Goal: Navigation & Orientation: Find specific page/section

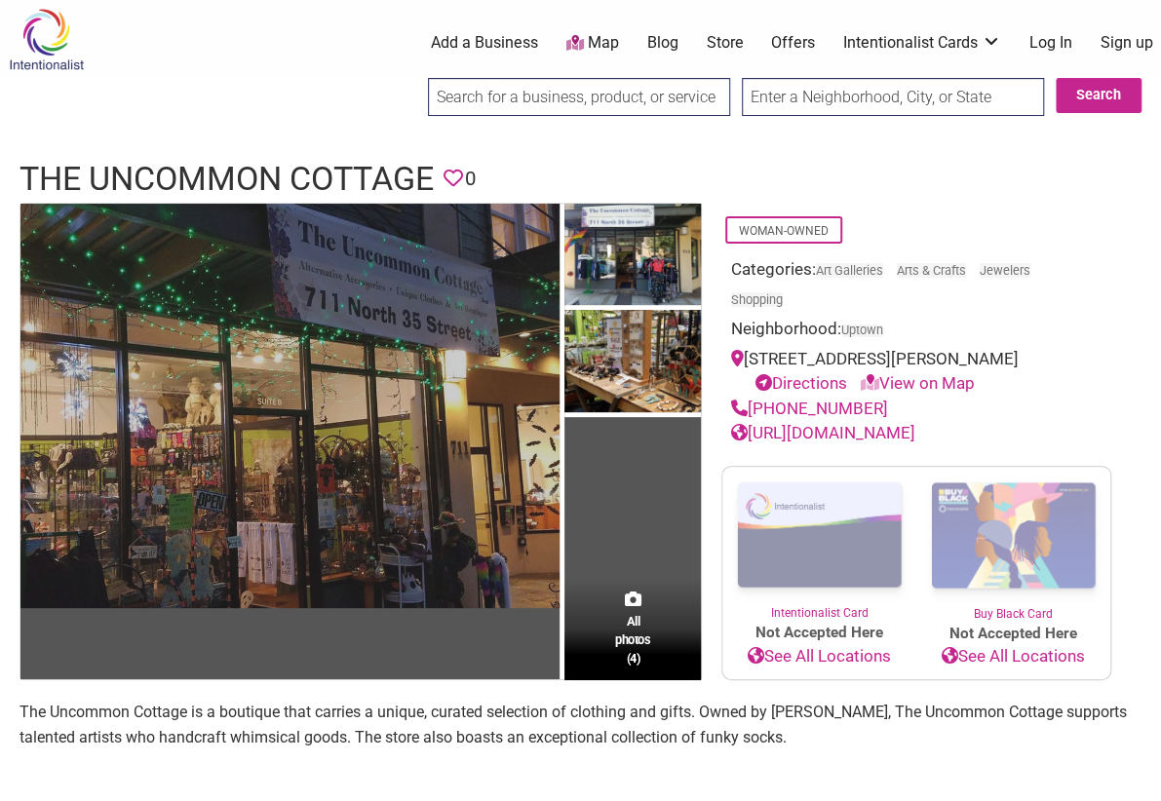
click at [267, 499] on img at bounding box center [289, 406] width 539 height 404
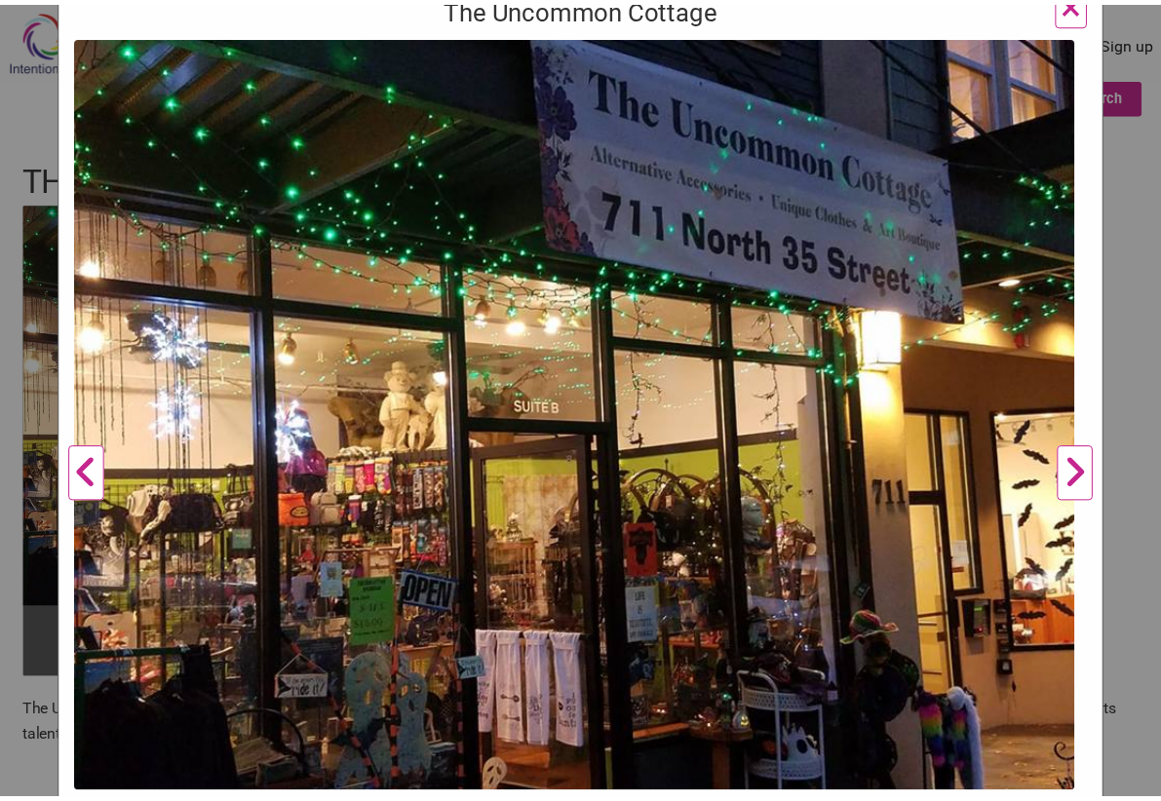
scroll to position [353, 0]
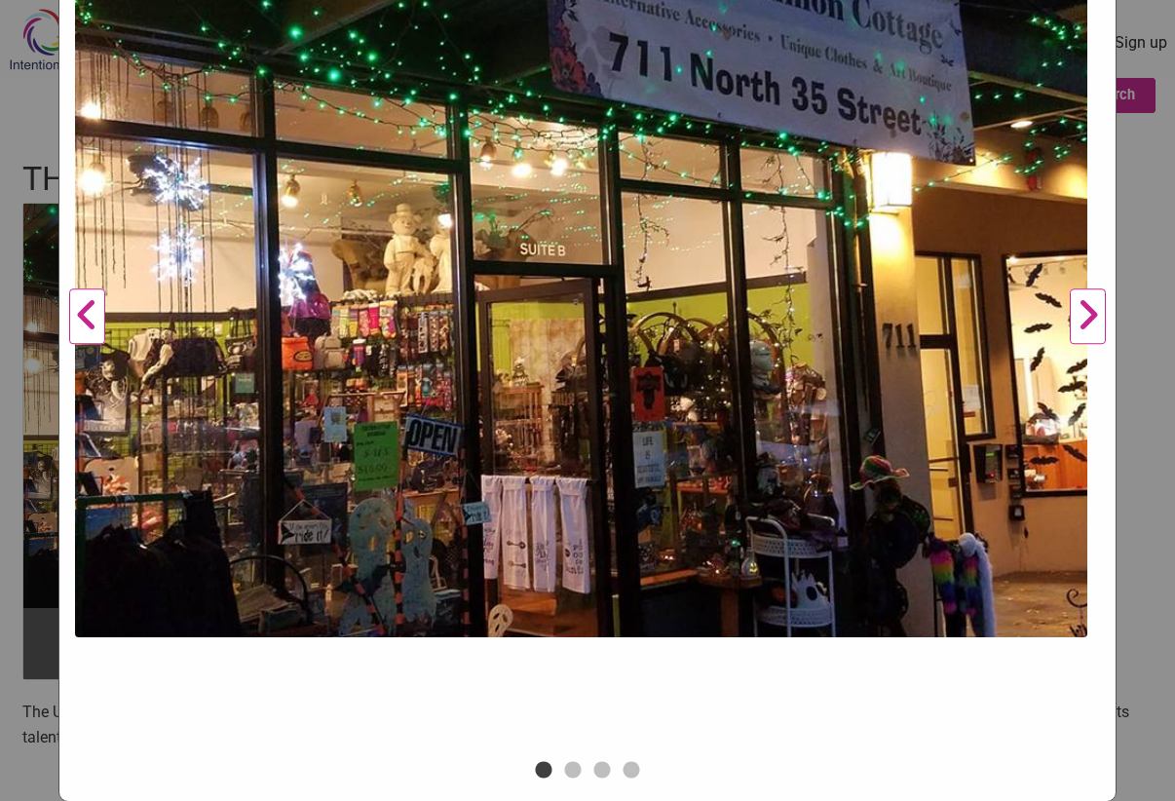
click at [1079, 311] on button "Next" at bounding box center [1088, 317] width 54 height 879
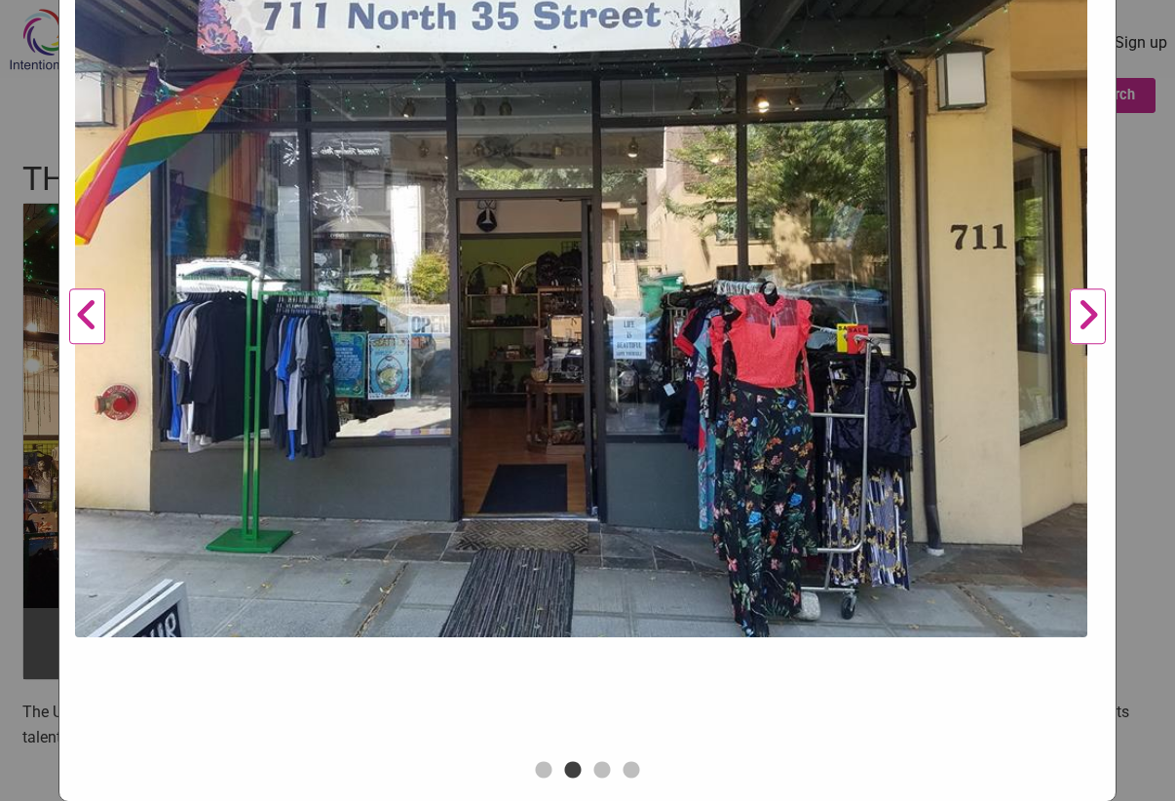
click at [1079, 313] on button "Next" at bounding box center [1088, 317] width 54 height 879
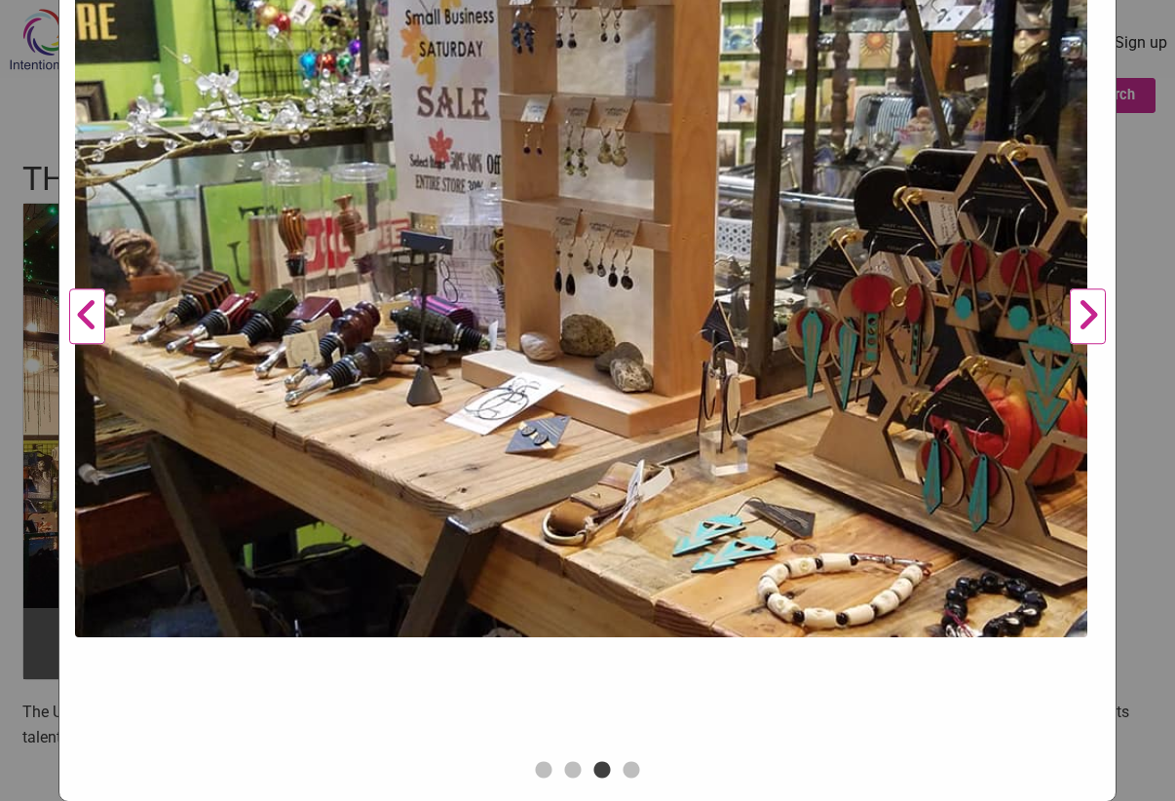
click at [1079, 313] on button "Next" at bounding box center [1088, 317] width 54 height 879
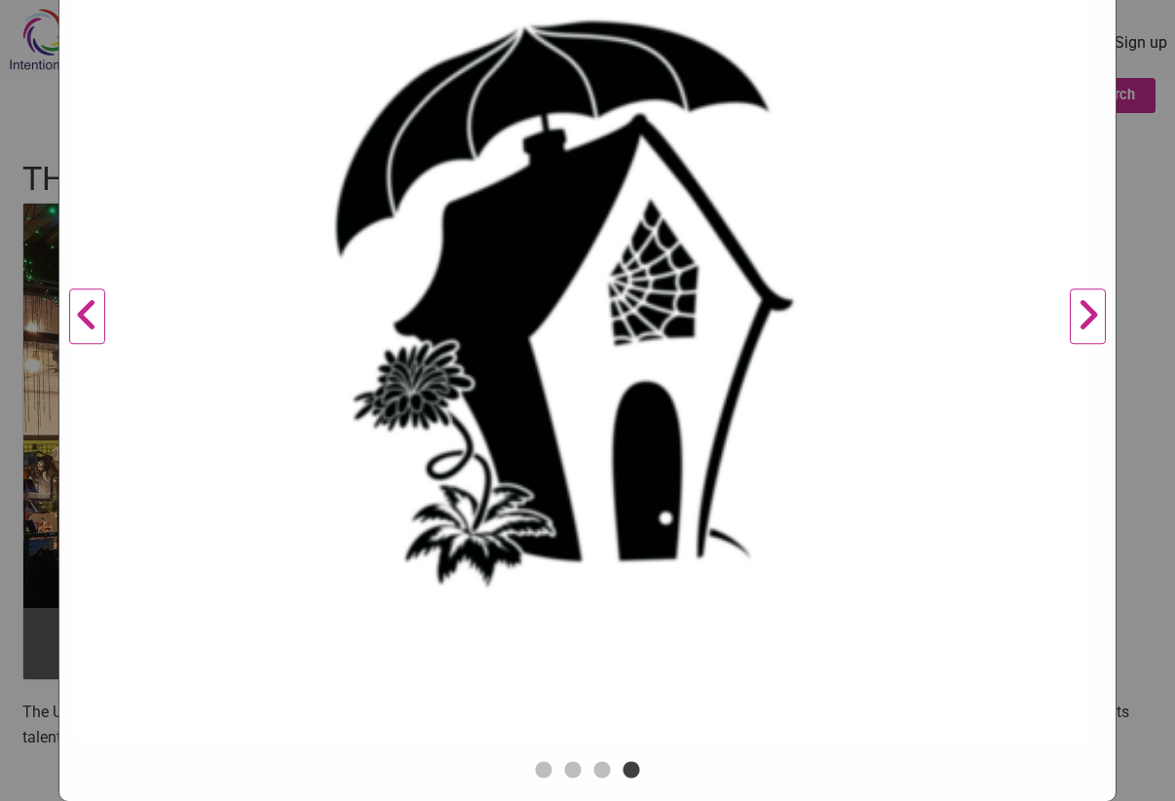
click at [1079, 313] on button "Next" at bounding box center [1088, 317] width 54 height 879
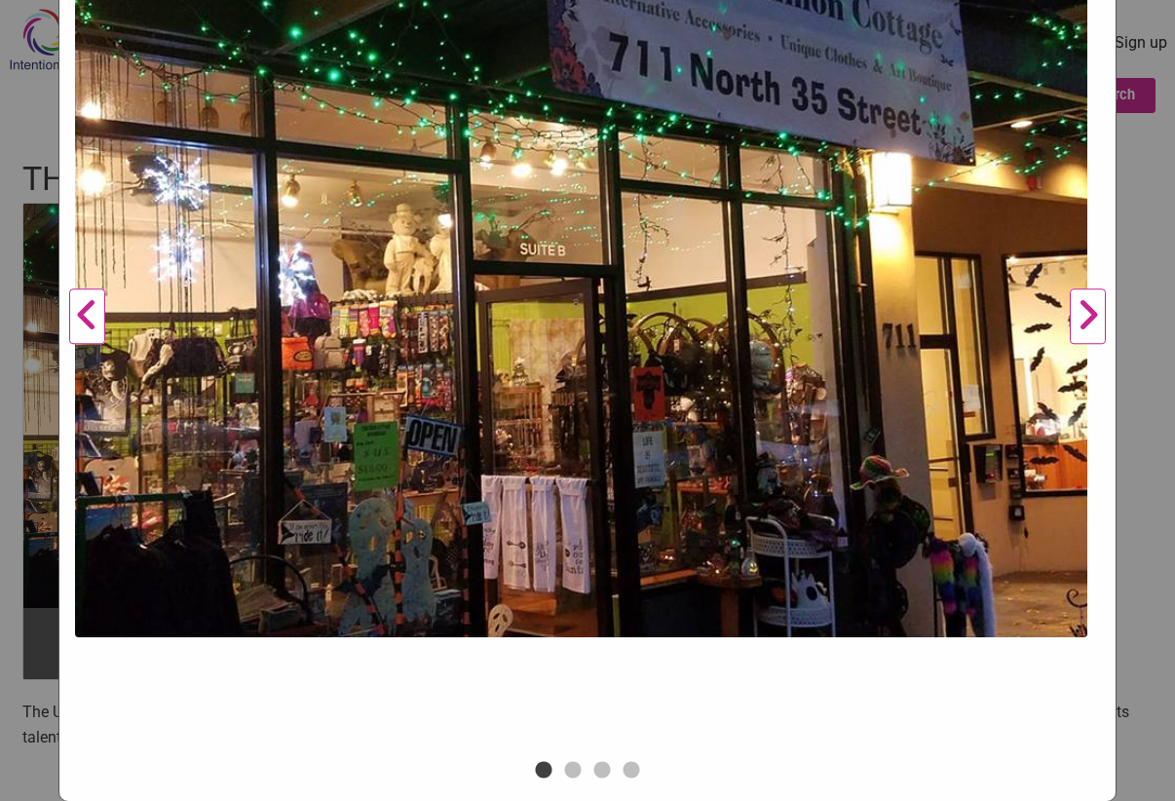
click at [1079, 314] on button "Next" at bounding box center [1088, 317] width 54 height 879
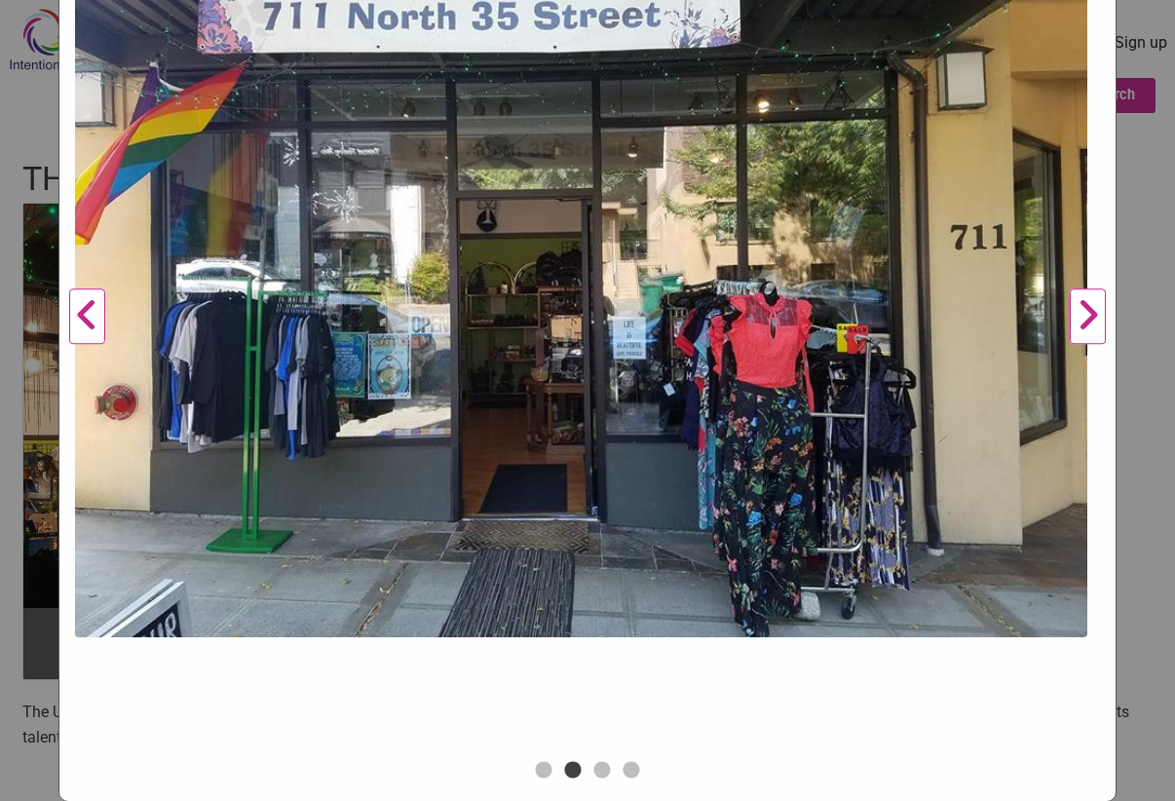
click at [1079, 314] on button "Next" at bounding box center [1088, 317] width 54 height 879
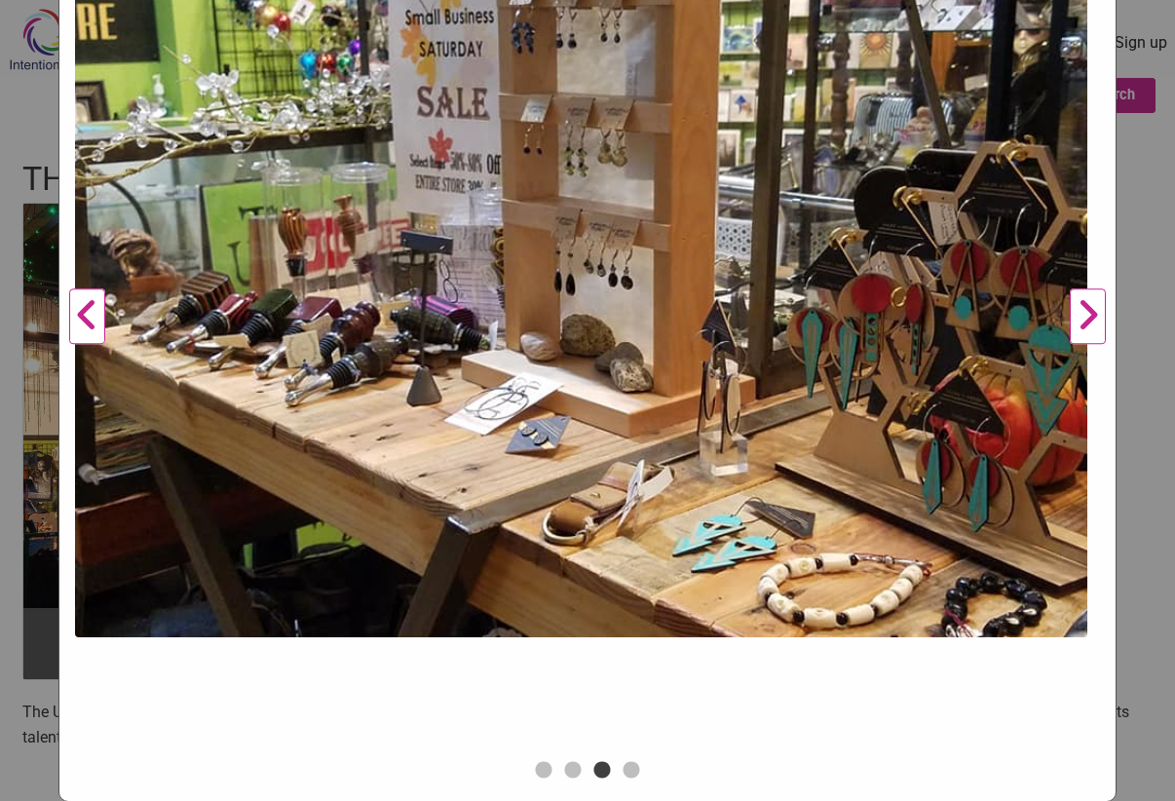
click at [1079, 314] on button "Next" at bounding box center [1088, 317] width 54 height 879
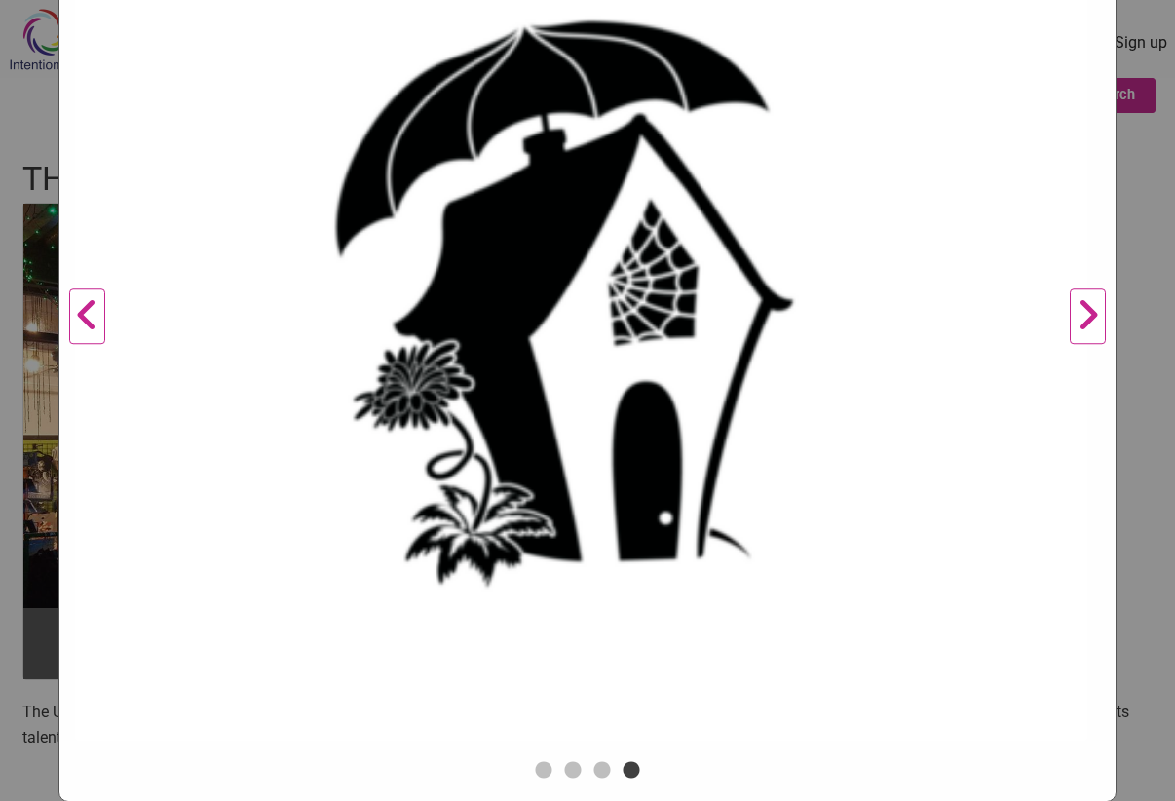
click at [39, 257] on div "The Uncommon Cottage Previous Next 1 2 3 4 ×" at bounding box center [587, 400] width 1175 height 801
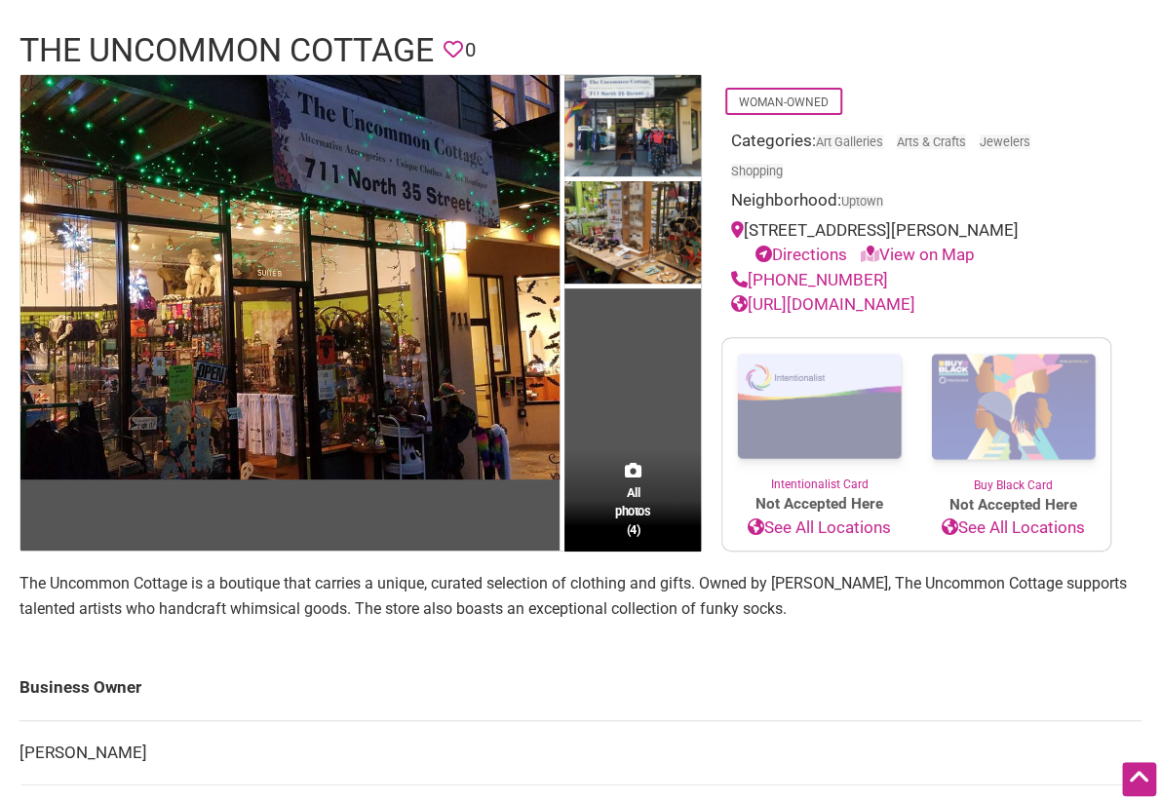
scroll to position [116, 0]
